Goal: Task Accomplishment & Management: Complete application form

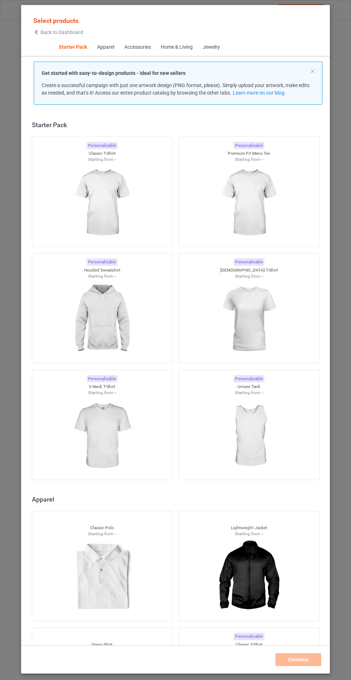
scroll to position [9, 0]
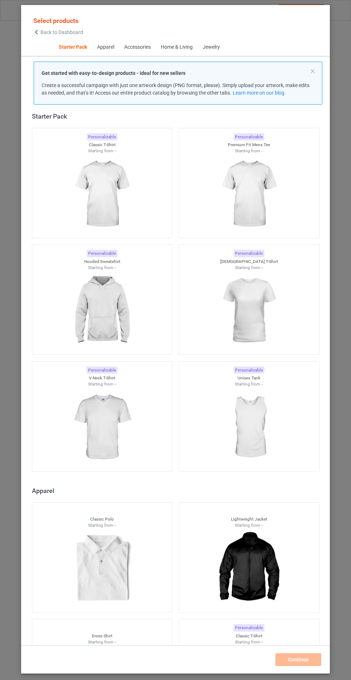
click at [117, 295] on img at bounding box center [102, 310] width 64 height 80
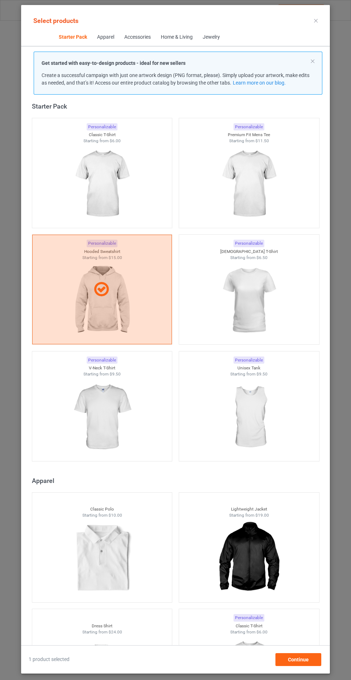
scroll to position [42, 0]
click at [317, 662] on div "Continue" at bounding box center [298, 659] width 46 height 13
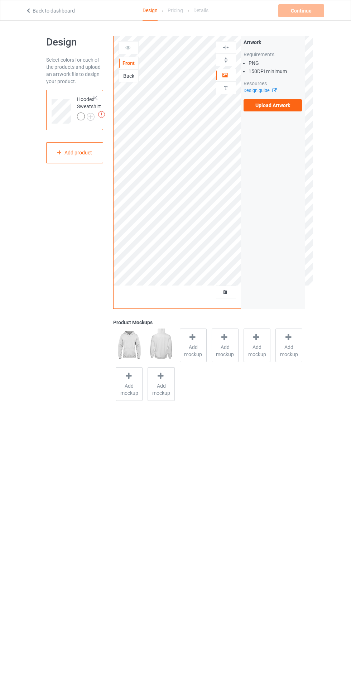
click at [286, 109] on label "Upload Artwork" at bounding box center [273, 105] width 59 height 12
click at [0, 0] on input "Upload Artwork" at bounding box center [0, 0] width 0 height 0
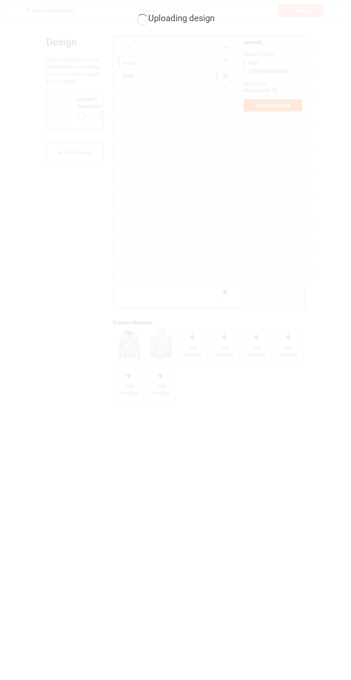
scroll to position [20, 0]
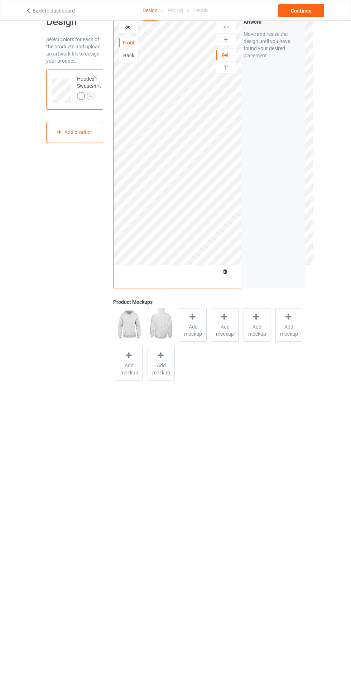
click at [189, 331] on span "Add mockup" at bounding box center [193, 330] width 26 height 14
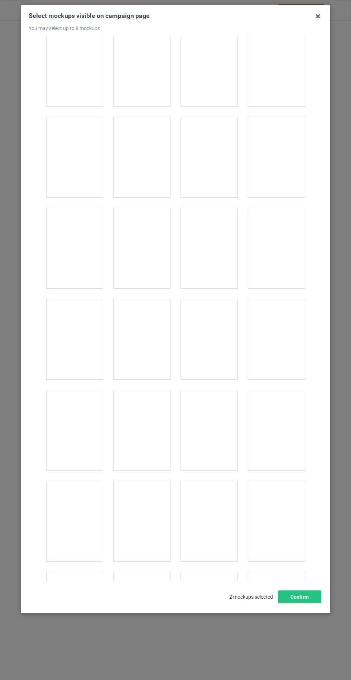
scroll to position [5781, 0]
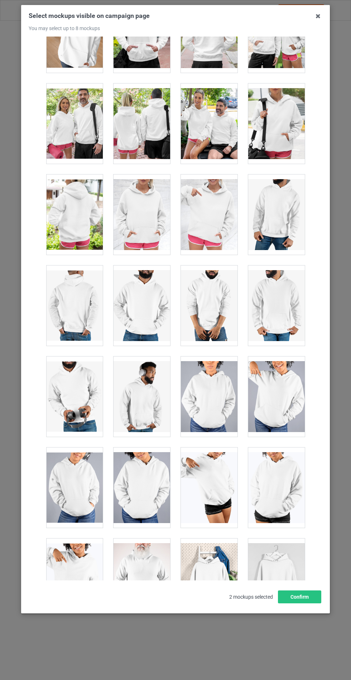
click at [140, 183] on div at bounding box center [142, 214] width 57 height 80
click at [304, 603] on button "Confirm" at bounding box center [299, 596] width 43 height 13
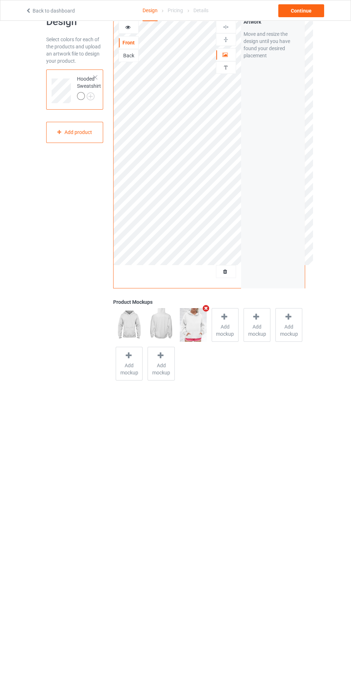
click at [0, 0] on img at bounding box center [0, 0] width 0 height 0
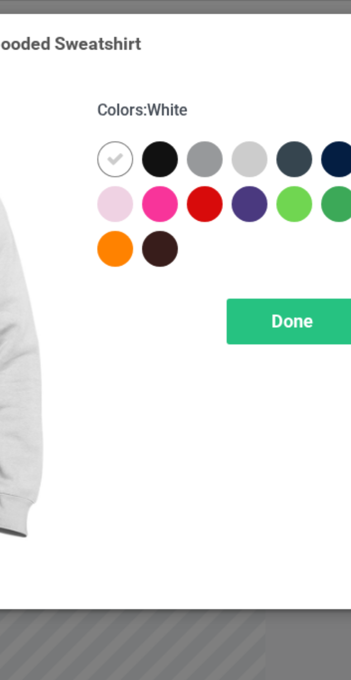
click at [200, 59] on div at bounding box center [203, 57] width 13 height 13
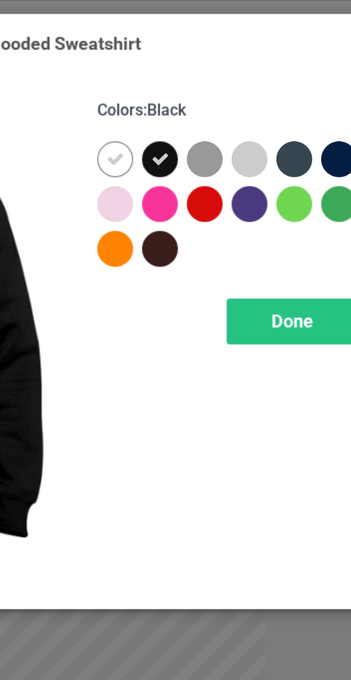
click at [218, 57] on div at bounding box center [219, 57] width 13 height 13
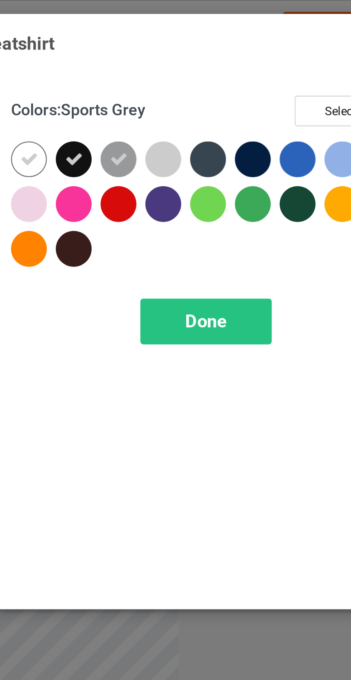
click at [252, 55] on div at bounding box center [251, 57] width 13 height 13
click at [270, 57] on div at bounding box center [267, 57] width 13 height 13
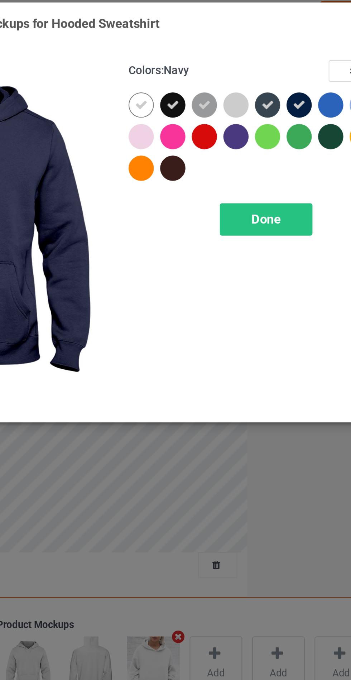
click at [253, 111] on div "Done" at bounding box center [250, 115] width 47 height 16
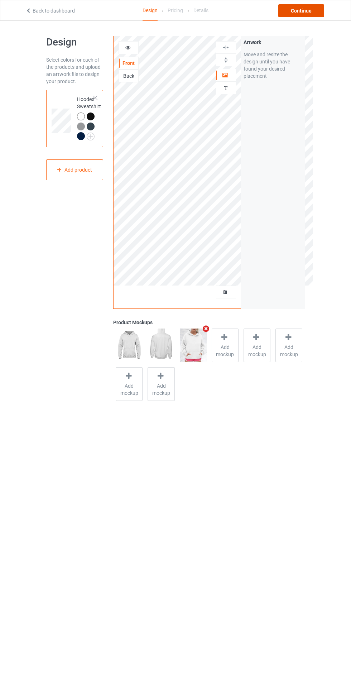
click at [307, 13] on div "Continue" at bounding box center [301, 10] width 46 height 13
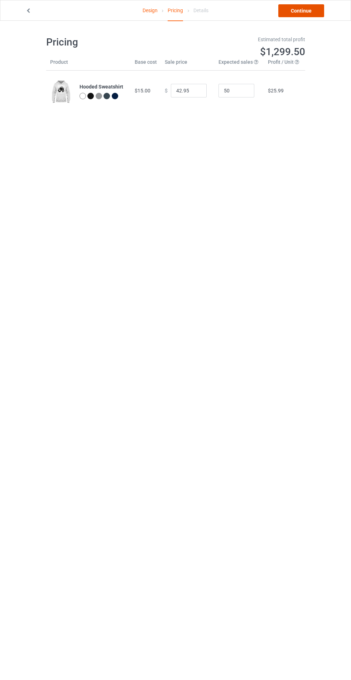
click at [305, 10] on link "Continue" at bounding box center [301, 10] width 46 height 13
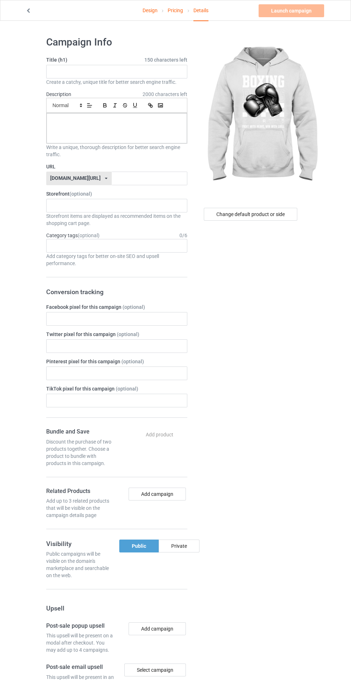
click at [115, 59] on label "Title (h1) 150 characters left" at bounding box center [116, 59] width 141 height 7
click at [106, 71] on input "text" at bounding box center [116, 72] width 141 height 14
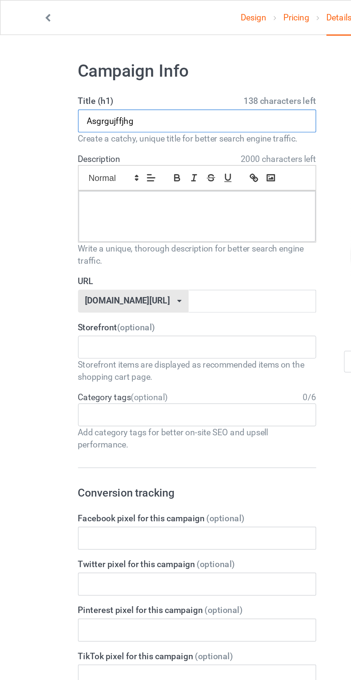
type input "Asgrgujffjhg"
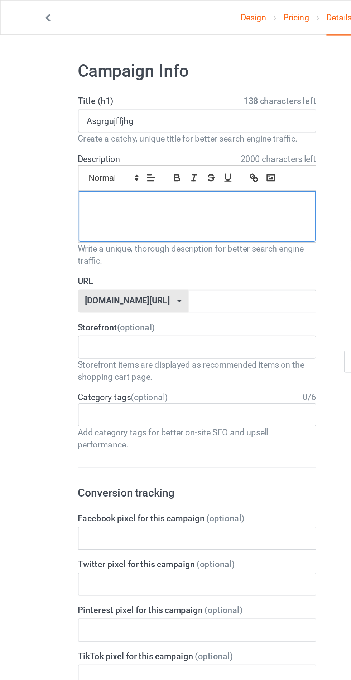
click at [102, 114] on div at bounding box center [117, 128] width 140 height 30
click at [133, 176] on input "text" at bounding box center [150, 179] width 76 height 14
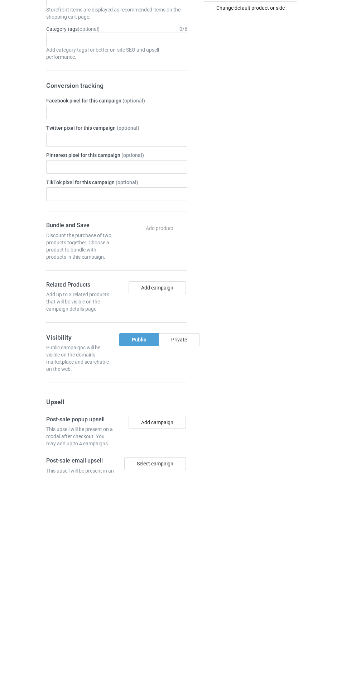
type input "Jggffhgg"
click at [168, 547] on div "Private" at bounding box center [179, 545] width 41 height 13
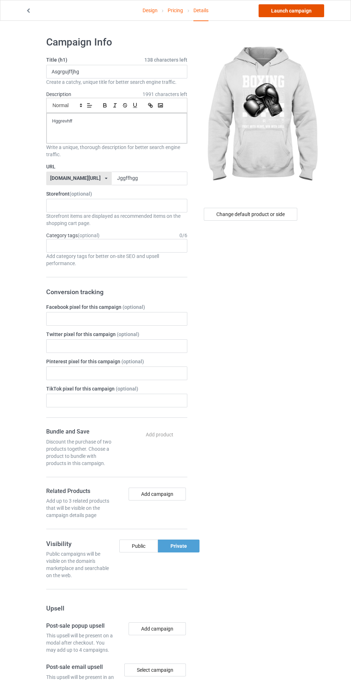
click at [297, 11] on link "Launch campaign" at bounding box center [292, 10] width 66 height 13
